Goal: Navigation & Orientation: Find specific page/section

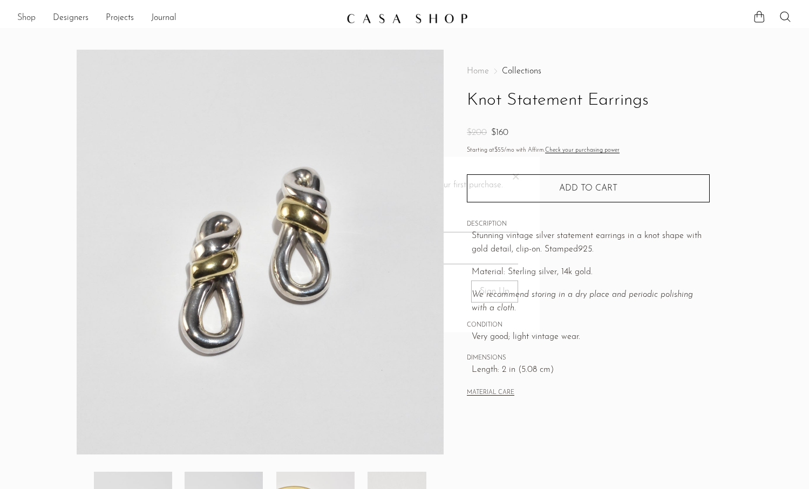
click at [20, 18] on link "Shop" at bounding box center [26, 18] width 18 height 14
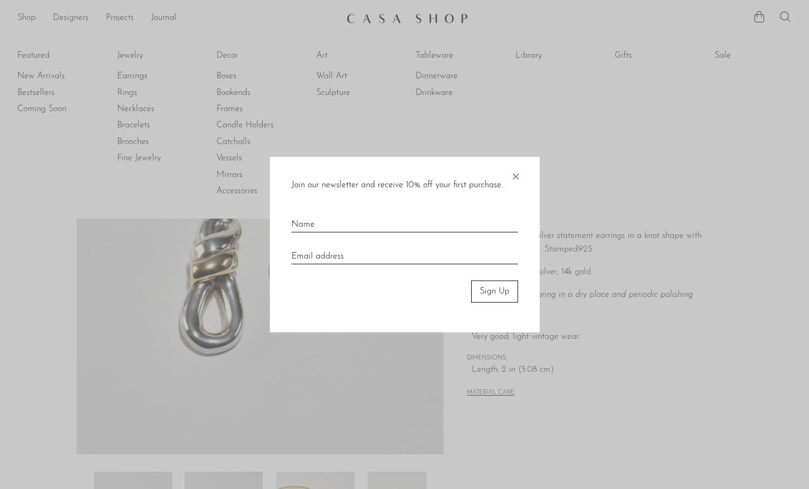
click at [516, 170] on span "×" at bounding box center [515, 174] width 11 height 35
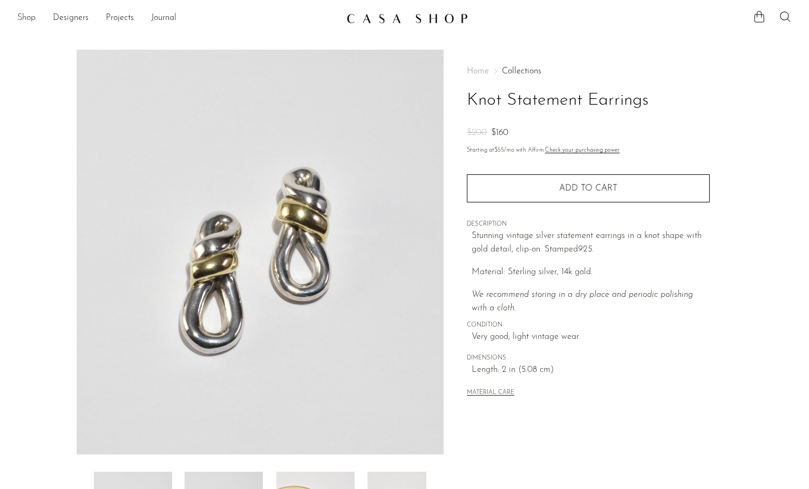
click at [24, 19] on link "Shop" at bounding box center [26, 18] width 18 height 14
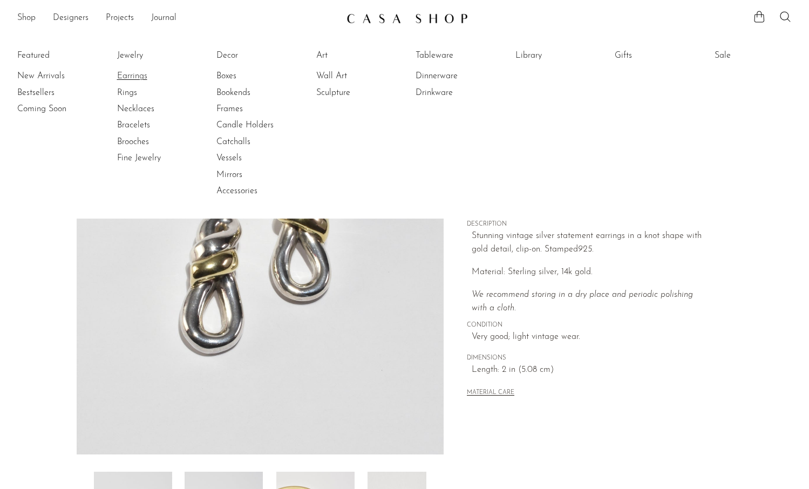
click at [129, 76] on link "Earrings" at bounding box center [157, 76] width 81 height 12
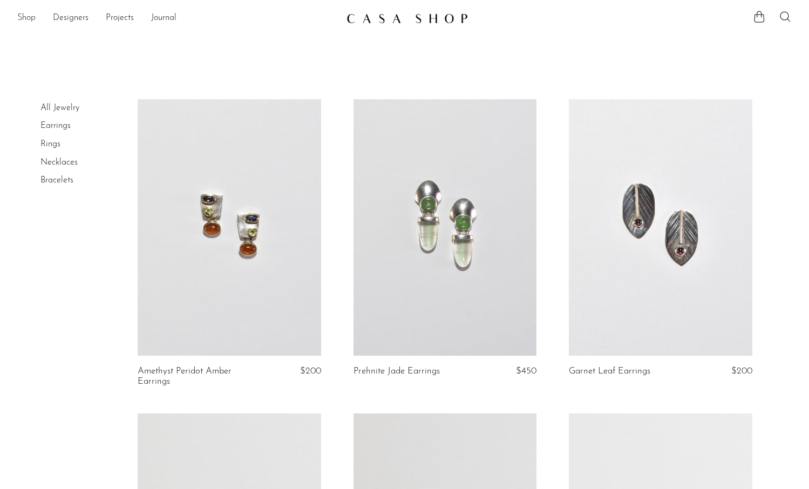
click at [26, 15] on link "Shop" at bounding box center [26, 18] width 18 height 14
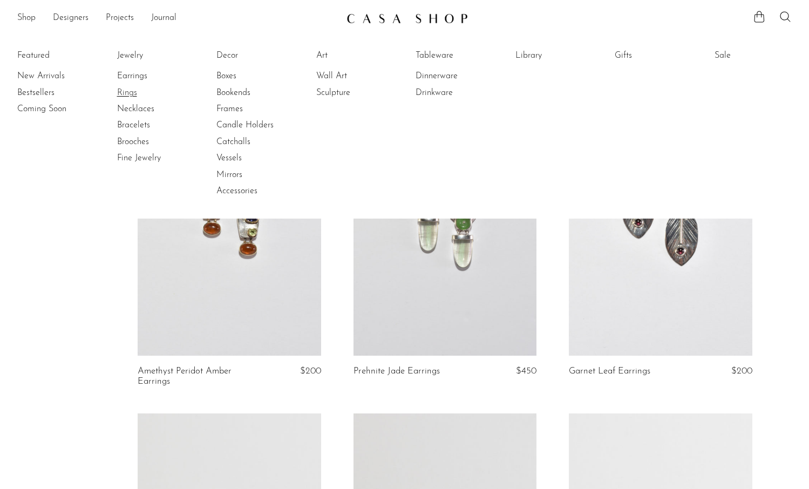
click at [128, 92] on link "Rings" at bounding box center [157, 93] width 81 height 12
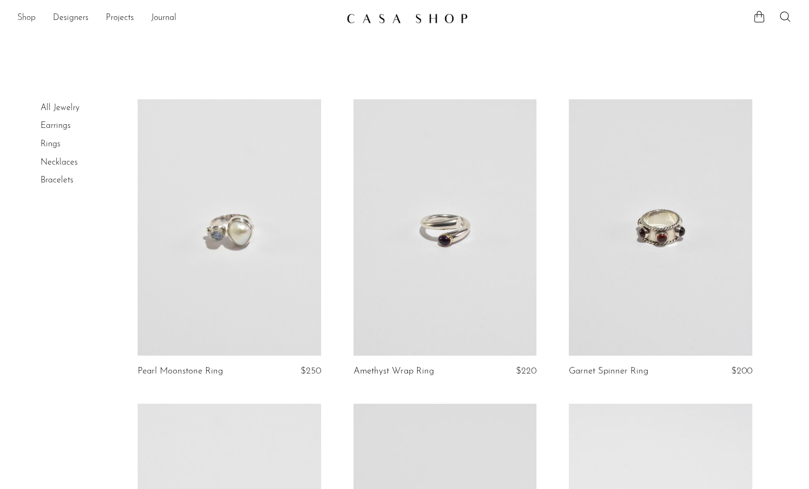
click at [24, 15] on link "Shop" at bounding box center [26, 18] width 18 height 14
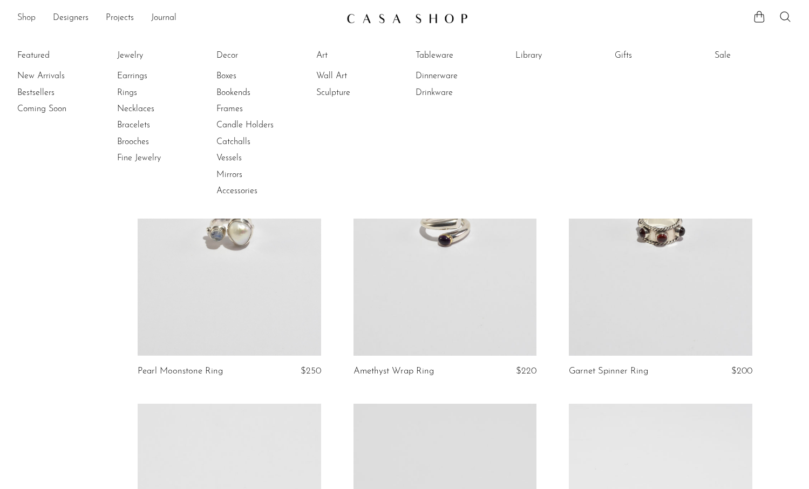
click at [27, 24] on link "Shop" at bounding box center [26, 18] width 18 height 14
click at [26, 13] on link "Shop" at bounding box center [26, 18] width 18 height 14
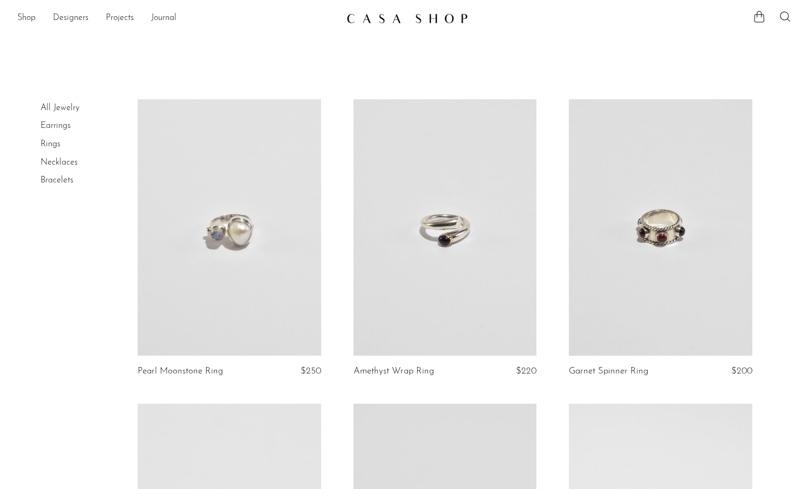
click at [422, 22] on img at bounding box center [406, 18] width 121 height 11
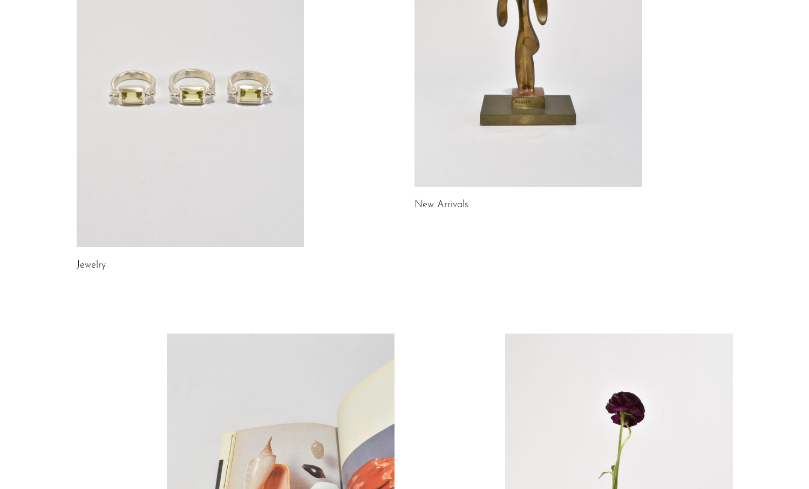
scroll to position [560, 0]
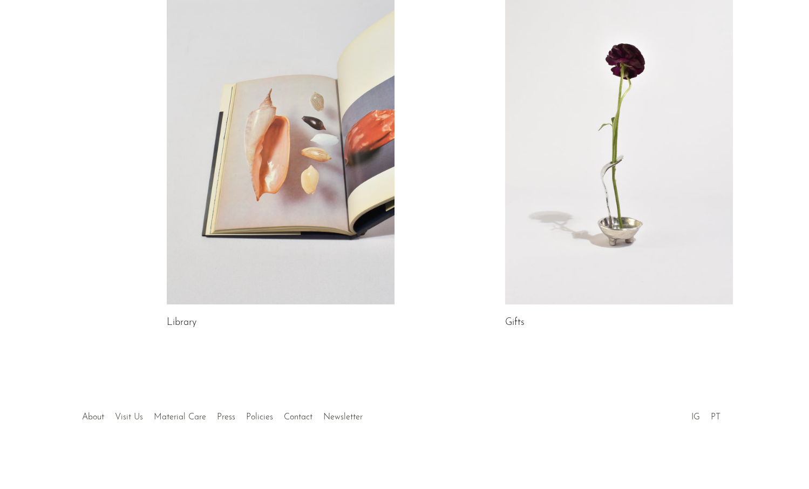
click at [131, 416] on link "Visit Us" at bounding box center [129, 417] width 28 height 9
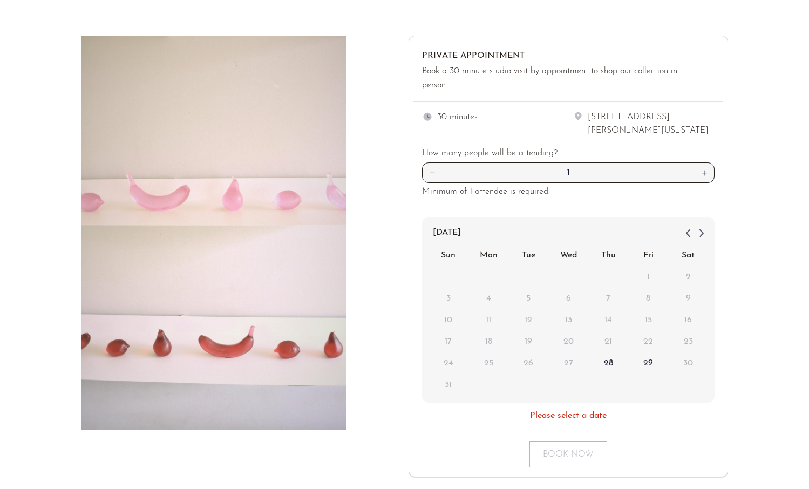
scroll to position [42, 0]
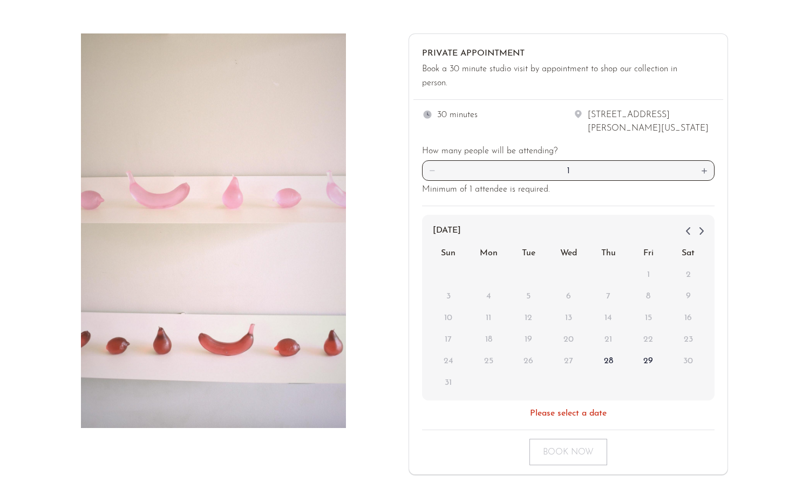
click at [565, 102] on div "30 minutes 1906 North Hamilton Street (Suite G) Richmond, Virginia How many peo…" at bounding box center [568, 265] width 310 height 330
click at [580, 117] on icon at bounding box center [577, 113] width 11 height 11
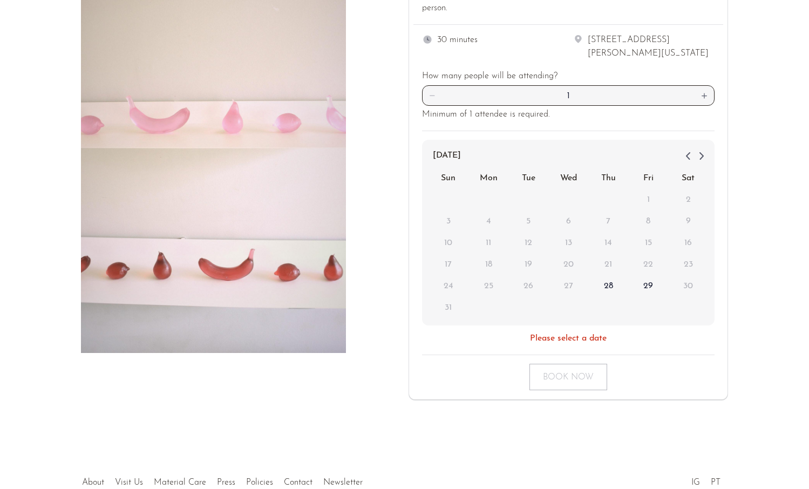
scroll to position [183, 0]
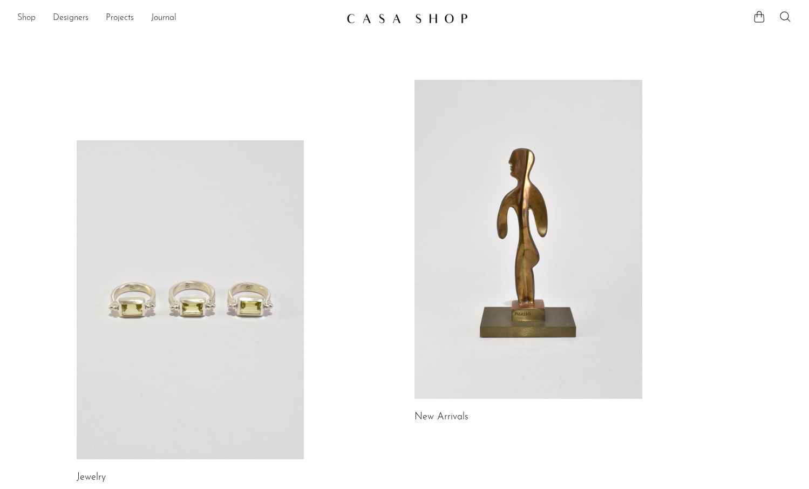
click at [29, 17] on link "Shop" at bounding box center [26, 18] width 18 height 14
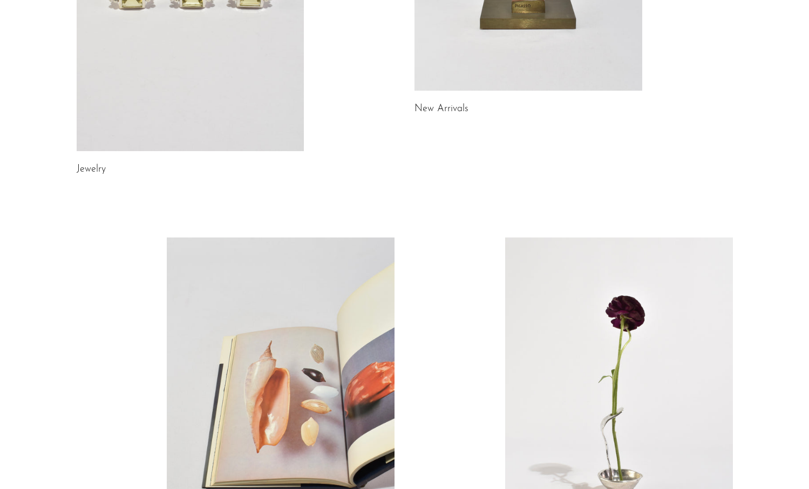
scroll to position [321, 0]
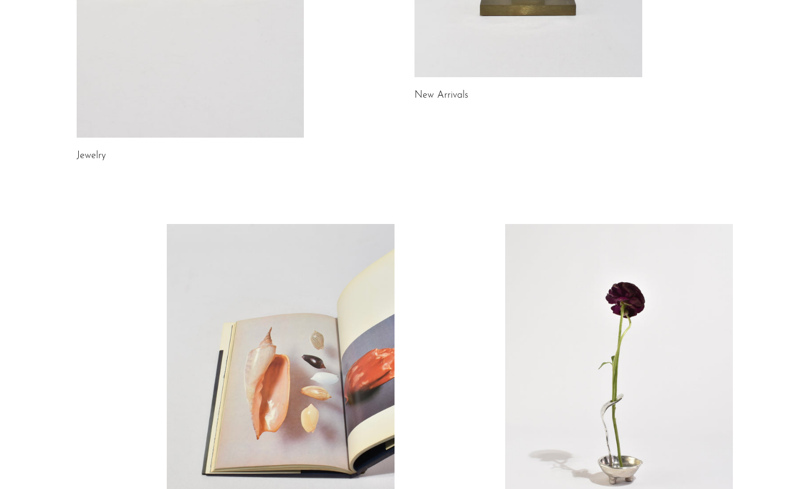
click at [542, 338] on link at bounding box center [619, 383] width 228 height 319
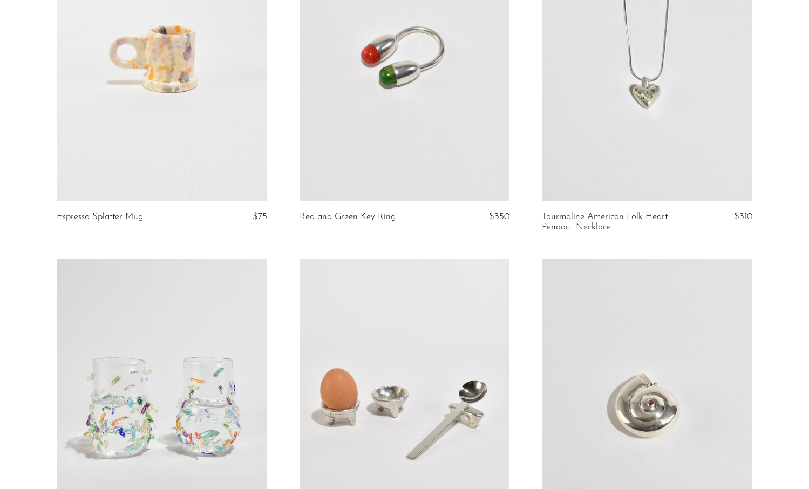
scroll to position [1087, 0]
